Goal: Transaction & Acquisition: Obtain resource

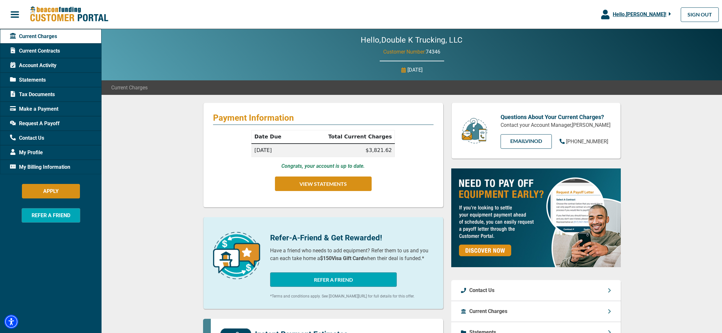
click at [39, 49] on span "Current Contracts" at bounding box center [35, 51] width 50 height 8
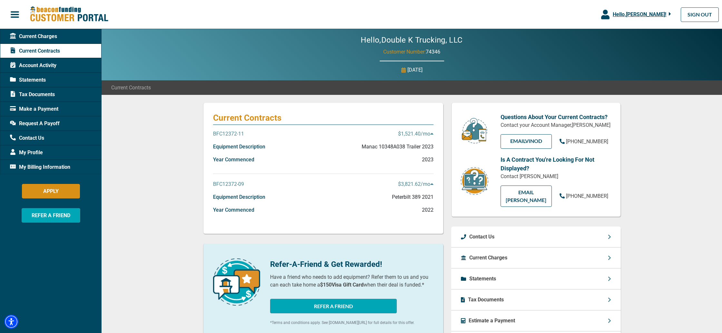
click at [285, 144] on div "Equipment Description Manac 10348A038 Trailer 2023" at bounding box center [323, 149] width 220 height 13
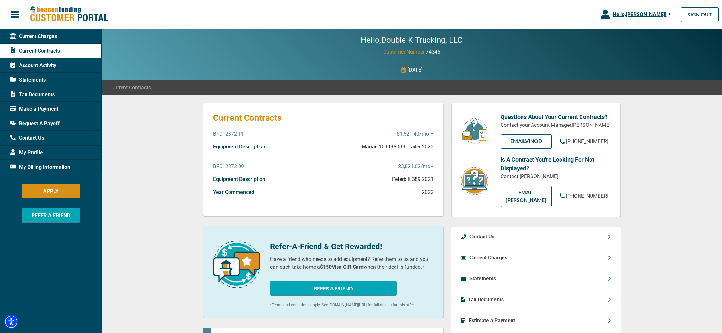
drag, startPoint x: 285, startPoint y: 144, endPoint x: 282, endPoint y: 144, distance: 3.2
click at [285, 144] on div "Equipment Description Manac 10348A038 Trailer 2023" at bounding box center [323, 149] width 220 height 13
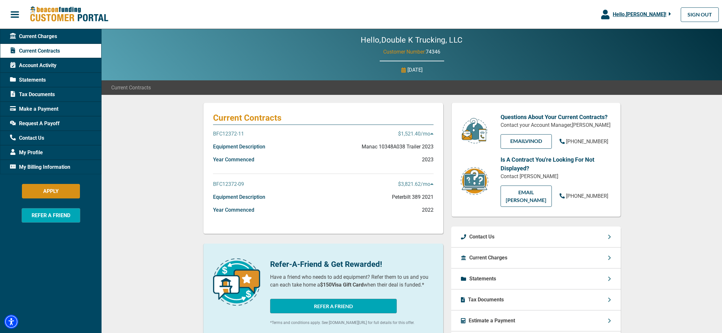
click at [237, 136] on p "BFC12372-11" at bounding box center [228, 134] width 31 height 8
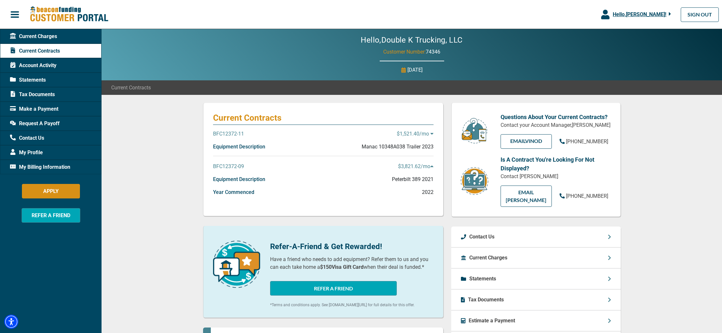
click at [286, 138] on div "BFC12372-11 $1,521.40 /mo" at bounding box center [323, 136] width 220 height 13
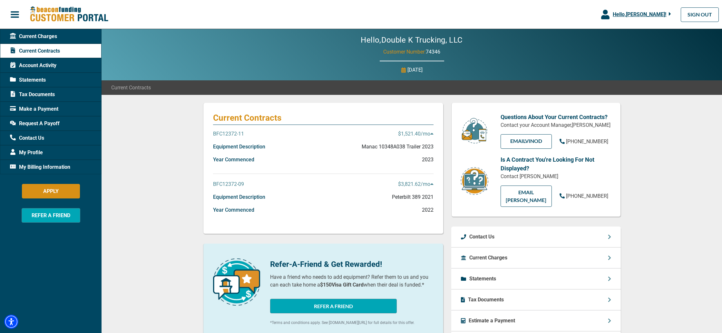
click at [61, 121] on div "Request A Payoff" at bounding box center [51, 123] width 102 height 15
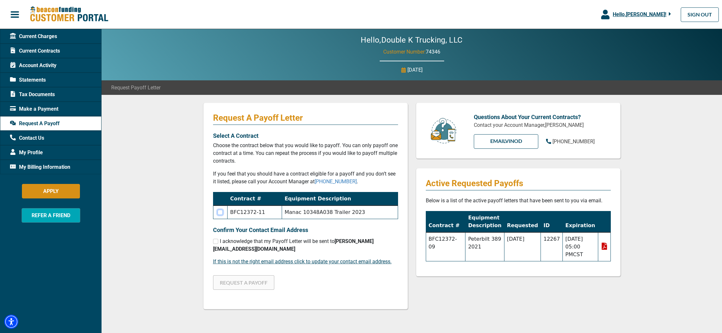
click at [218, 212] on input "checkbox" at bounding box center [220, 211] width 5 height 5
checkbox input "true"
drag, startPoint x: 217, startPoint y: 243, endPoint x: 213, endPoint y: 242, distance: 4.6
click at [216, 243] on input "checkbox" at bounding box center [215, 240] width 5 height 5
click at [239, 283] on button "REQUEST A PAYOFF" at bounding box center [243, 282] width 61 height 15
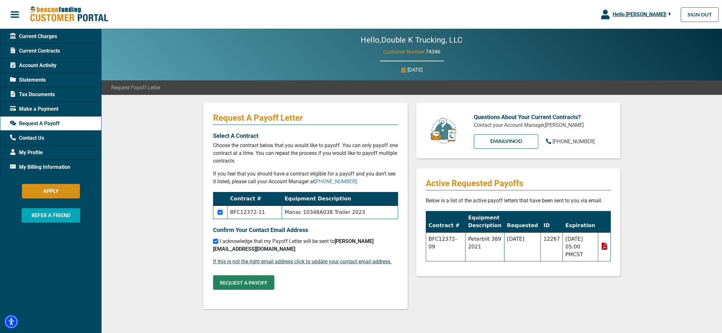
click at [251, 283] on button "REQUEST A PAYOFF" at bounding box center [243, 282] width 61 height 15
click at [241, 283] on button "REQUEST A PAYOFF" at bounding box center [243, 282] width 61 height 15
click at [250, 279] on button "REQUEST A PAYOFF" at bounding box center [243, 282] width 61 height 15
click at [229, 281] on button "REQUEST A PAYOFF" at bounding box center [243, 282] width 61 height 15
click at [177, 250] on div "Request A Payoff Letter Select A Contract Choose the contract below that you wo…" at bounding box center [412, 251] width 620 height 313
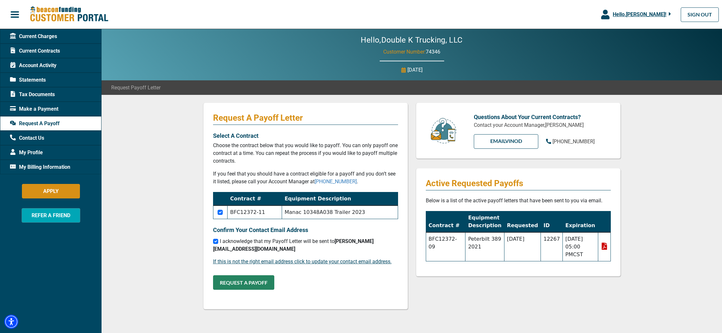
click at [237, 278] on button "REQUEST A PAYOFF" at bounding box center [243, 282] width 61 height 15
click at [241, 283] on button "REQUEST A PAYOFF" at bounding box center [243, 282] width 61 height 15
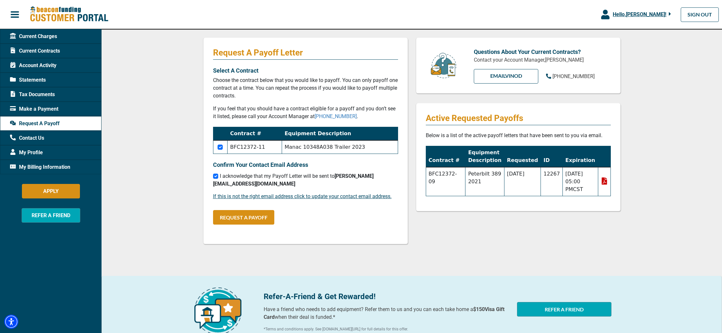
scroll to position [66, 0]
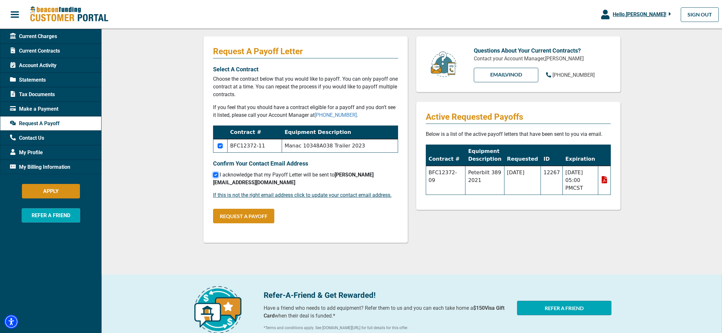
click at [217, 174] on input "checkbox" at bounding box center [215, 174] width 5 height 5
click at [216, 175] on input "checkbox" at bounding box center [215, 174] width 5 height 5
checkbox input "true"
click at [252, 213] on button "REQUEST A PAYOFF" at bounding box center [243, 215] width 61 height 15
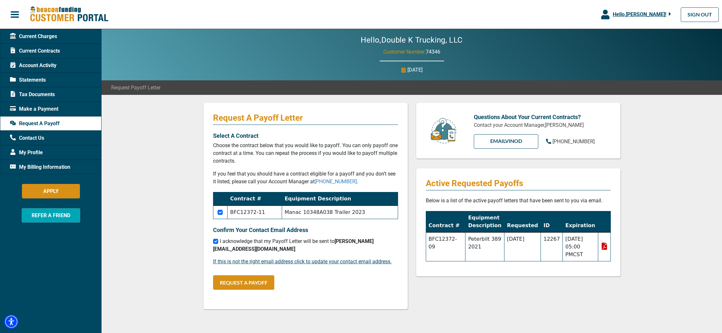
click at [31, 39] on span "Current Charges" at bounding box center [33, 37] width 47 height 8
click at [52, 35] on span "Current Charges" at bounding box center [33, 37] width 47 height 8
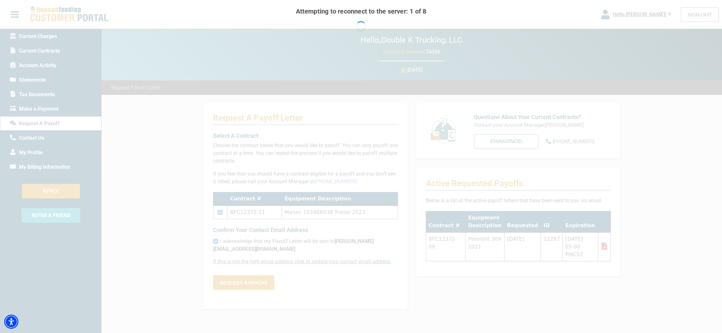
click at [41, 39] on body "Skip to main Hello, [PERSON_NAME] ! [PERSON_NAME] Double K Trucking, LLC Manage…" at bounding box center [361, 220] width 722 height 440
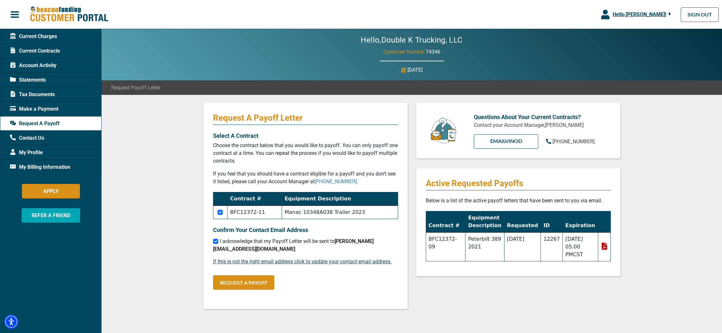
click at [47, 38] on span "Current Charges" at bounding box center [33, 37] width 47 height 8
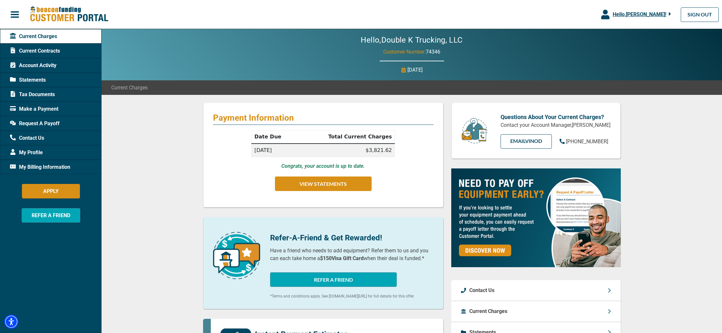
click at [28, 48] on span "Current Contracts" at bounding box center [35, 51] width 50 height 8
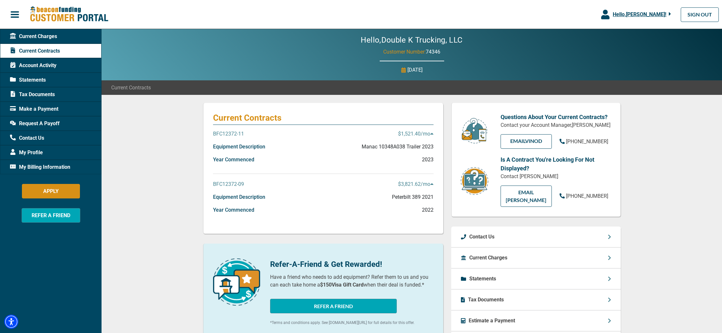
click at [224, 183] on p "BFC12372-09" at bounding box center [228, 184] width 31 height 8
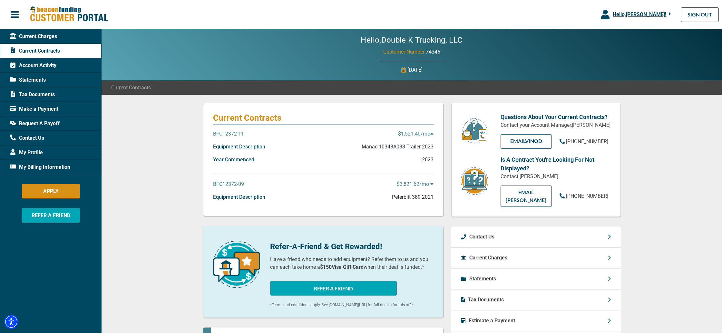
click at [41, 66] on span "Account Activity" at bounding box center [33, 66] width 46 height 8
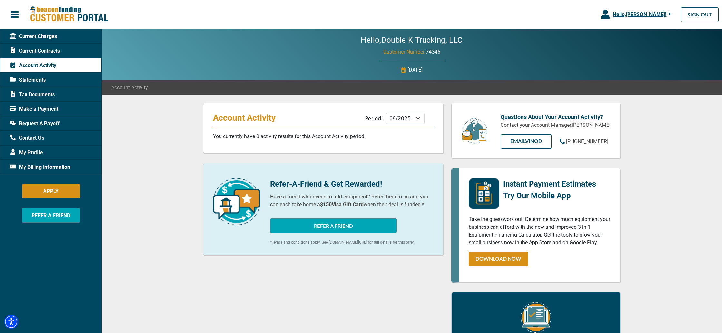
drag, startPoint x: 40, startPoint y: 111, endPoint x: 107, endPoint y: 110, distance: 67.0
click at [40, 111] on span "Make a Payment" at bounding box center [34, 109] width 48 height 8
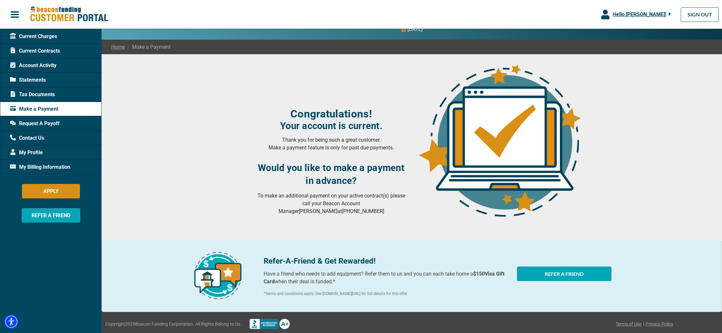
scroll to position [46, 0]
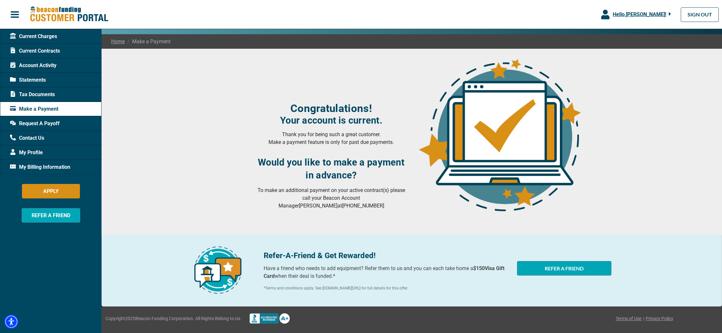
click at [53, 118] on div "Request A Payoff" at bounding box center [51, 123] width 102 height 15
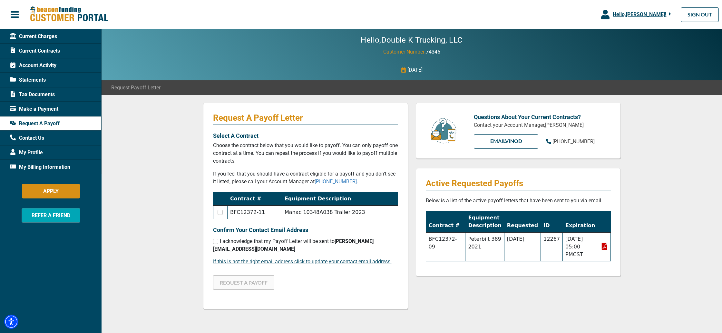
drag, startPoint x: 437, startPoint y: 238, endPoint x: 521, endPoint y: 239, distance: 84.1
click at [437, 238] on td "BFC12372-09" at bounding box center [446, 246] width 40 height 29
click at [604, 246] on icon at bounding box center [604, 245] width 7 height 7
drag, startPoint x: 219, startPoint y: 211, endPoint x: 217, endPoint y: 227, distance: 16.9
click at [219, 211] on input "checkbox" at bounding box center [220, 211] width 5 height 5
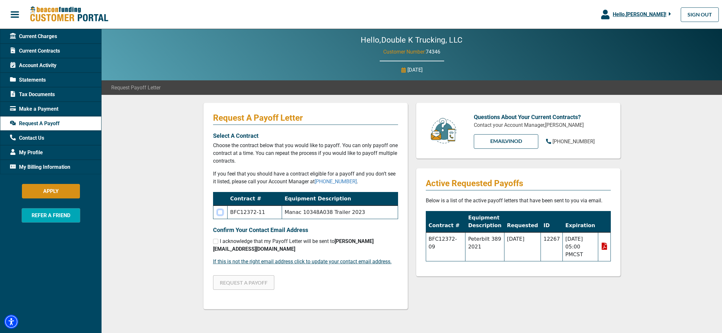
checkbox input "true"
click at [216, 240] on input "checkbox" at bounding box center [215, 240] width 5 height 5
checkbox input "true"
click at [251, 286] on button "REQUEST A PAYOFF" at bounding box center [243, 282] width 61 height 15
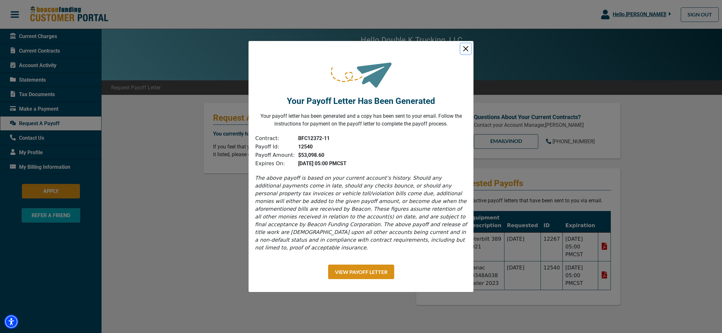
drag, startPoint x: 465, startPoint y: 54, endPoint x: 526, endPoint y: 30, distance: 65.4
click at [465, 54] on button "Close" at bounding box center [465, 49] width 10 height 10
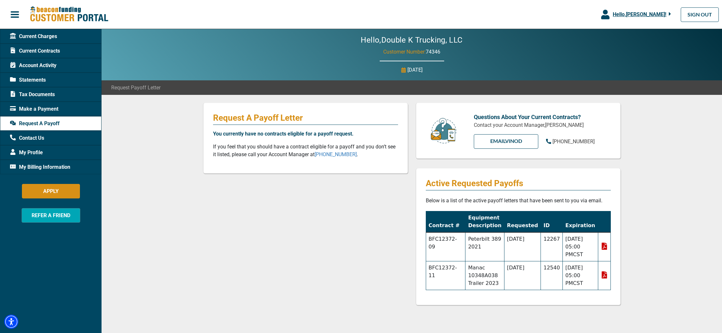
click at [36, 52] on span "Current Contracts" at bounding box center [35, 51] width 50 height 8
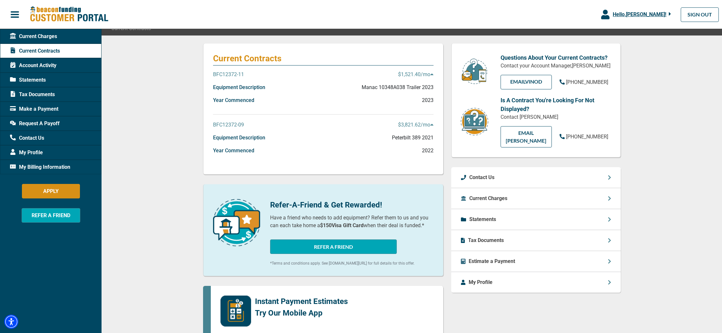
click at [535, 209] on div "Statements" at bounding box center [535, 219] width 169 height 21
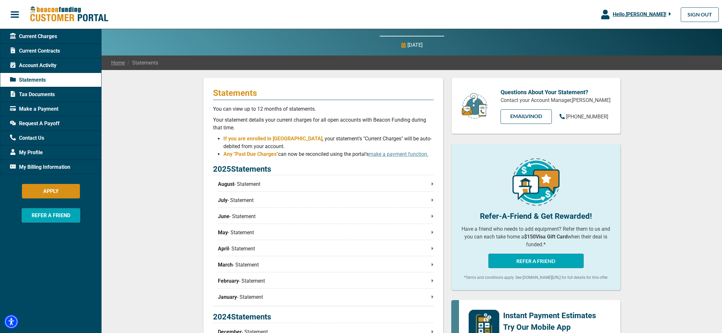
scroll to position [33, 0]
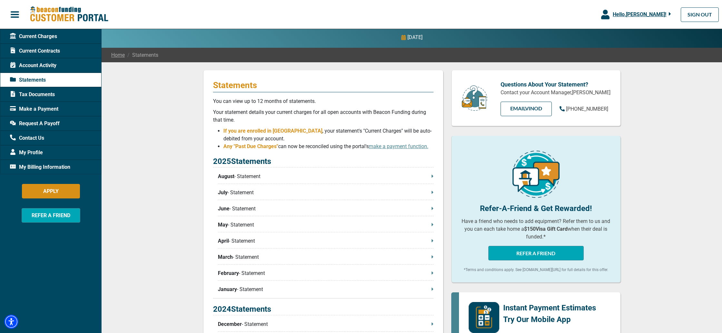
click at [302, 174] on p "August - Statement" at bounding box center [326, 176] width 216 height 8
